Goal: Entertainment & Leisure: Consume media (video, audio)

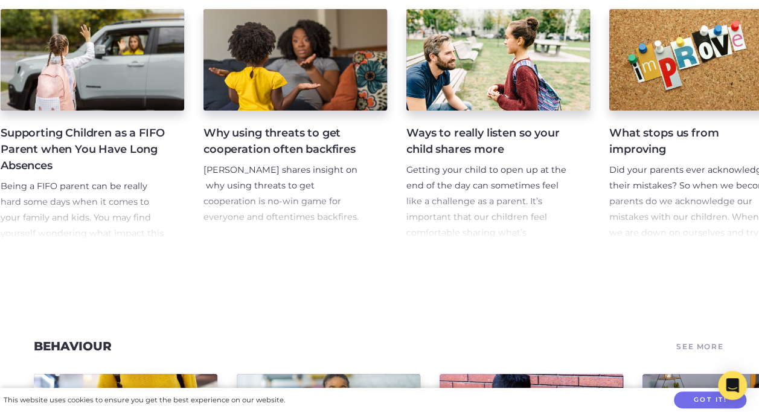
scroll to position [0, 237]
click at [456, 151] on h4 "Ways to really listen so your child shares more" at bounding box center [488, 141] width 164 height 33
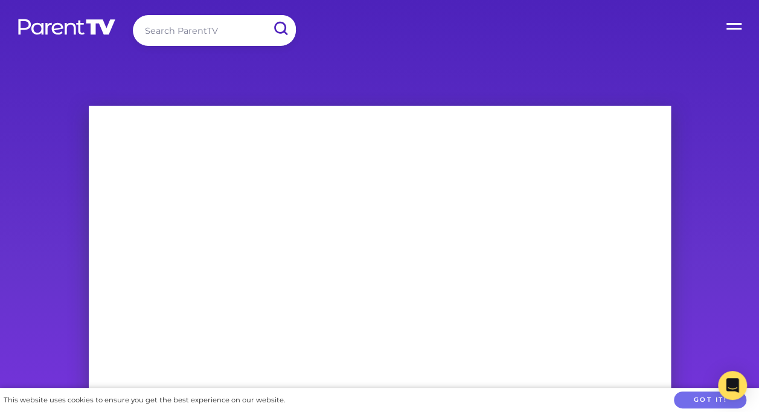
scroll to position [101, 0]
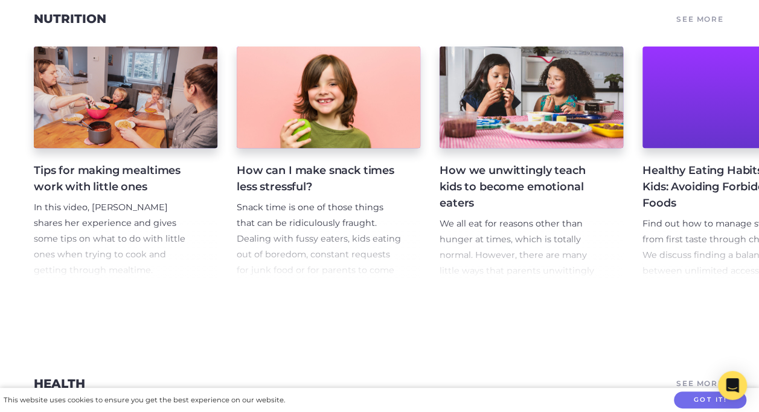
scroll to position [2417, 0]
